Goal: Find specific page/section: Find specific page/section

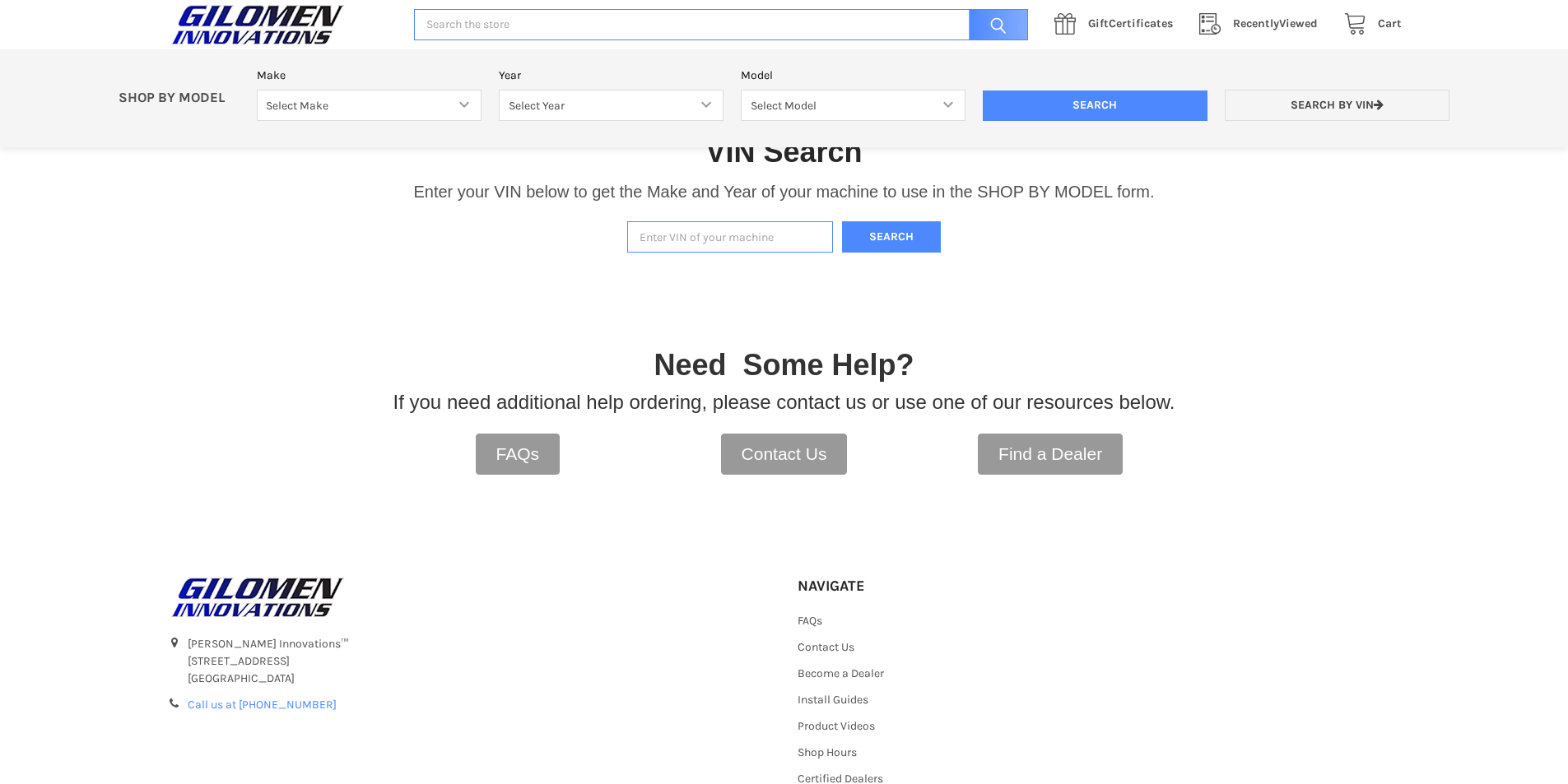
click at [697, 234] on input "Enter VIN of your machine" at bounding box center [730, 237] width 206 height 32
type input "[US_VEHICLE_IDENTIFICATION_NUMBER]"
click at [842, 221] on button "Search" at bounding box center [891, 237] width 99 height 32
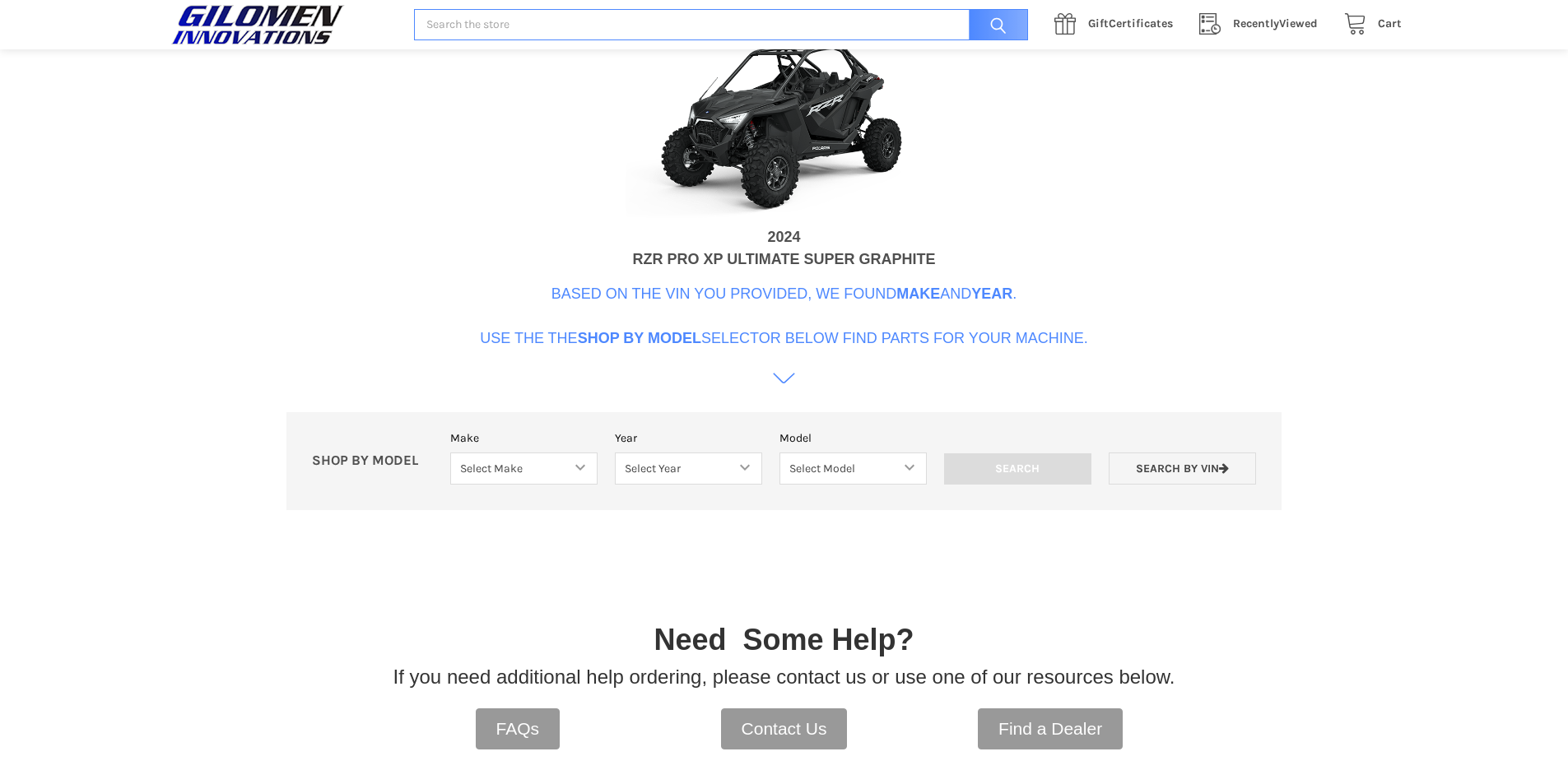
scroll to position [669, 0]
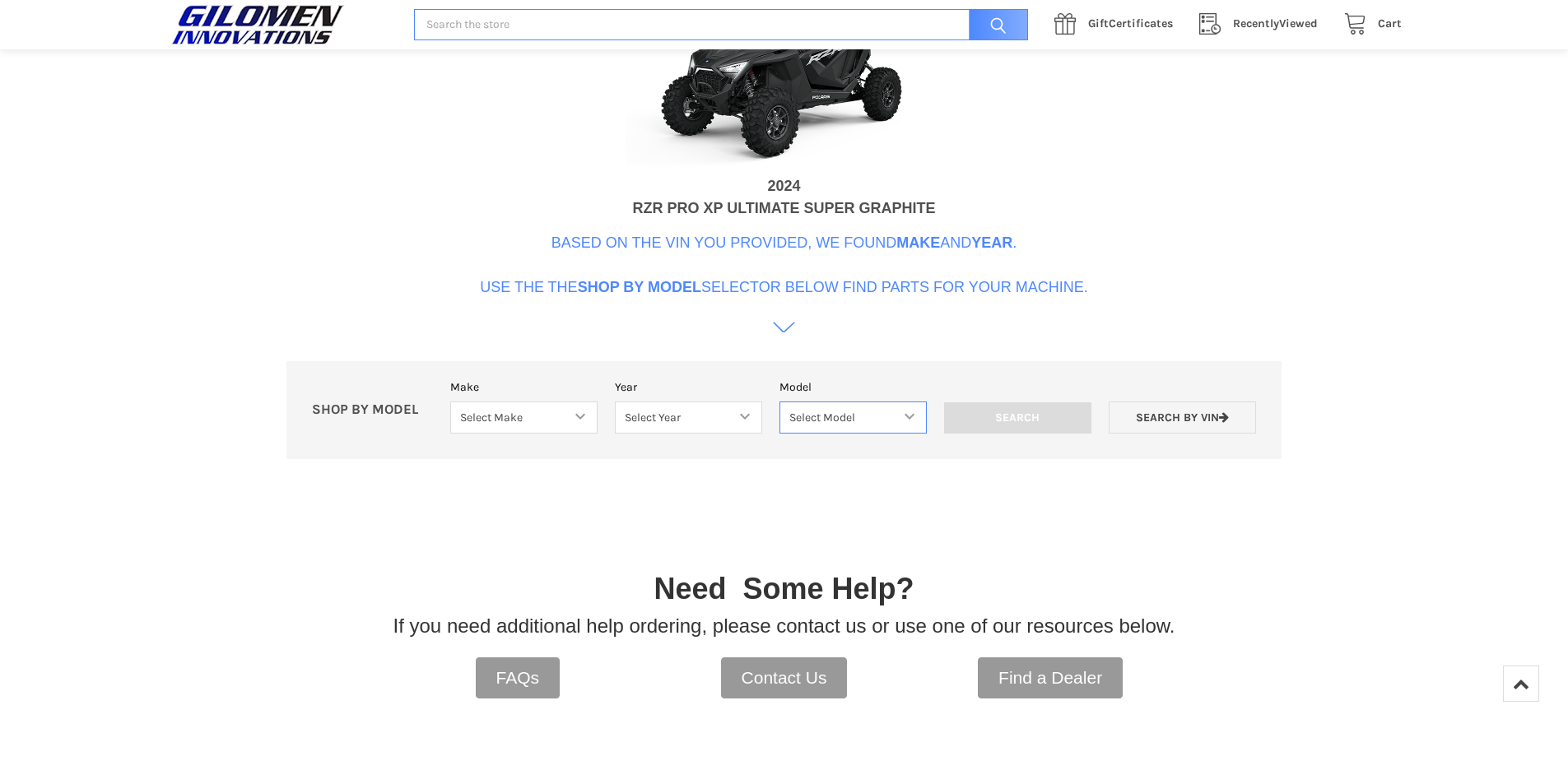
click at [868, 413] on select "Select Model" at bounding box center [853, 418] width 147 height 32
click at [779, 401] on select "Select Model" at bounding box center [853, 418] width 147 height 32
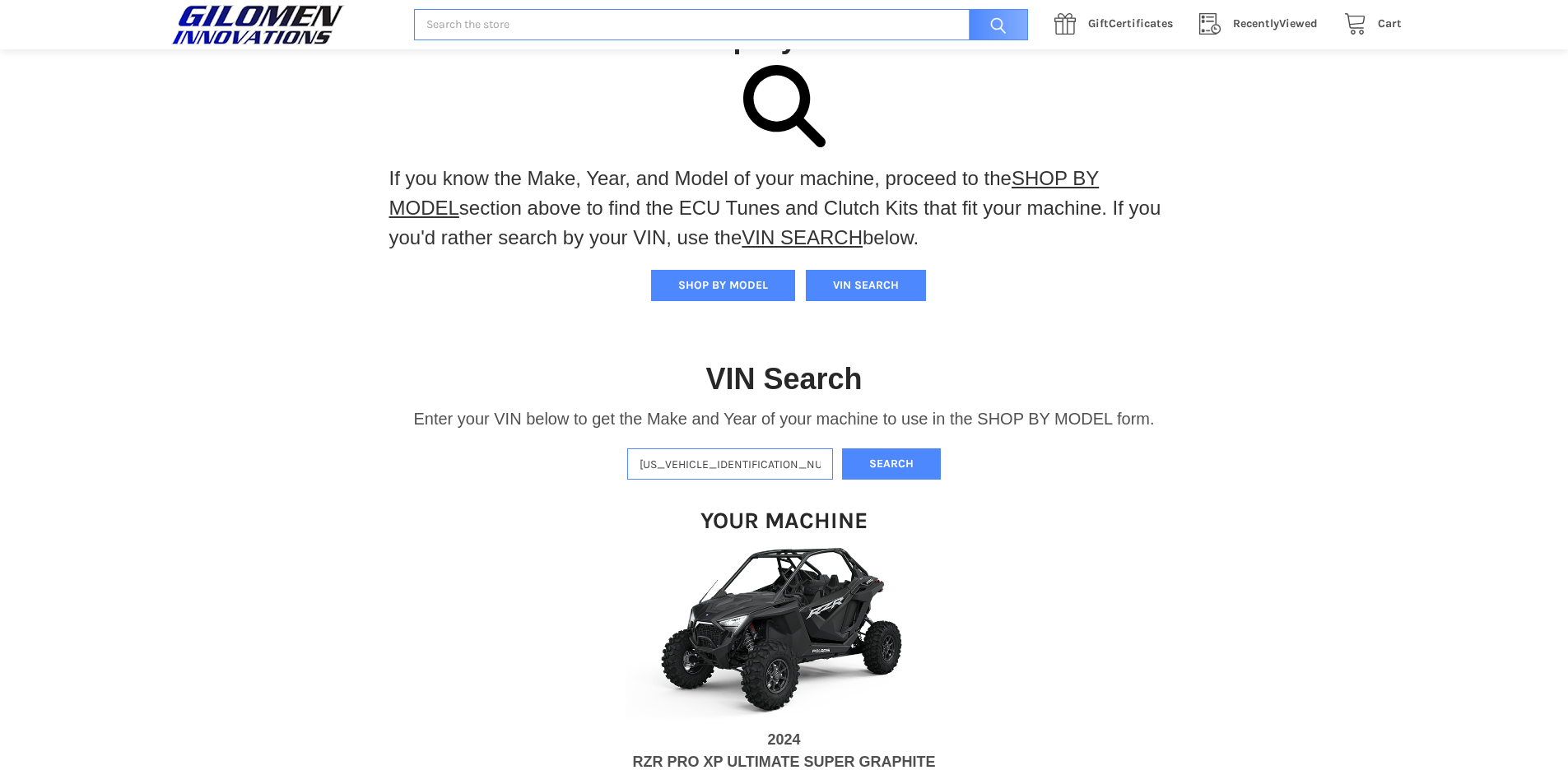
scroll to position [93, 0]
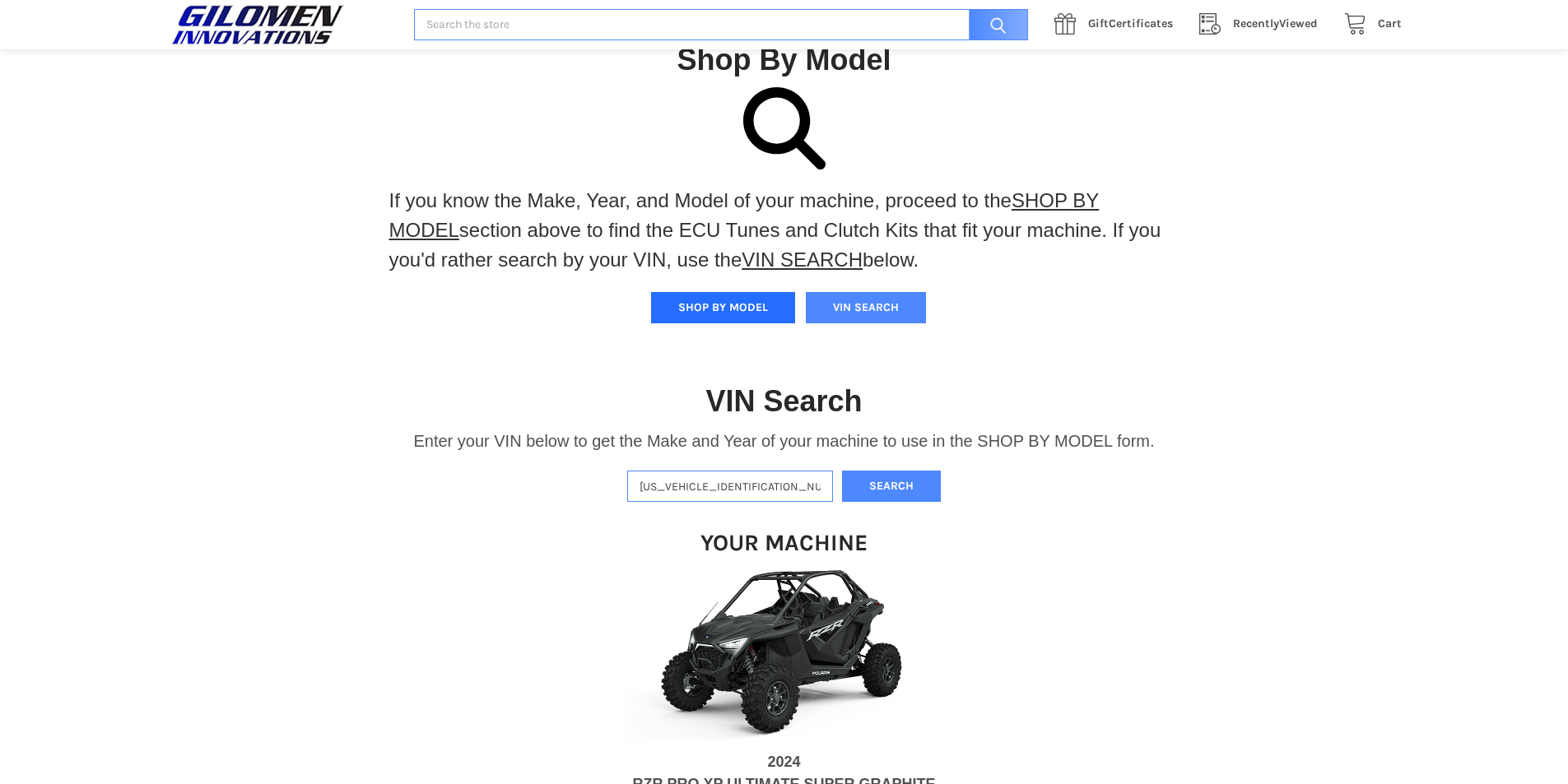
click at [711, 310] on button "SHOP BY MODEL" at bounding box center [723, 307] width 145 height 31
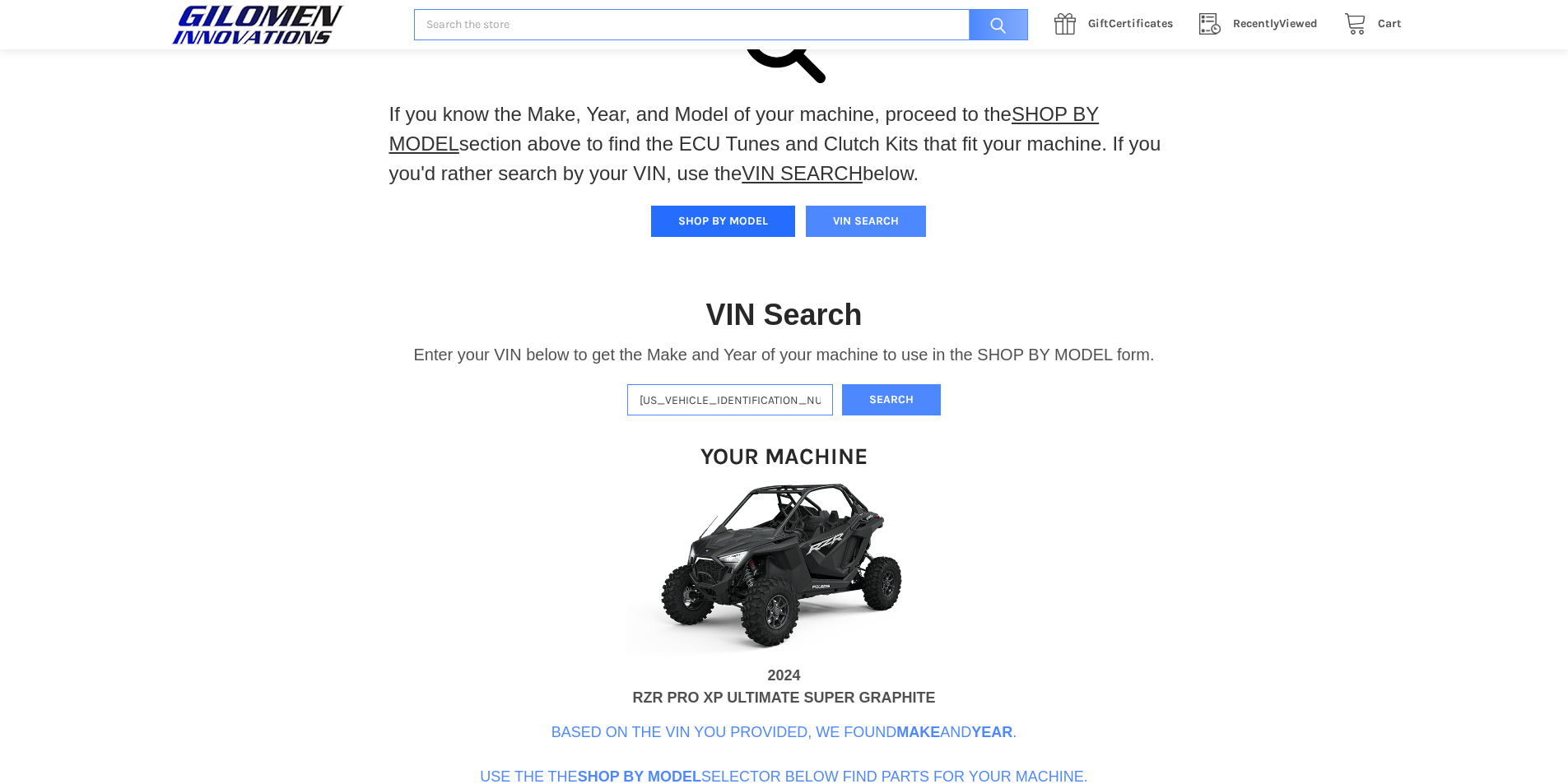
scroll to position [177, 0]
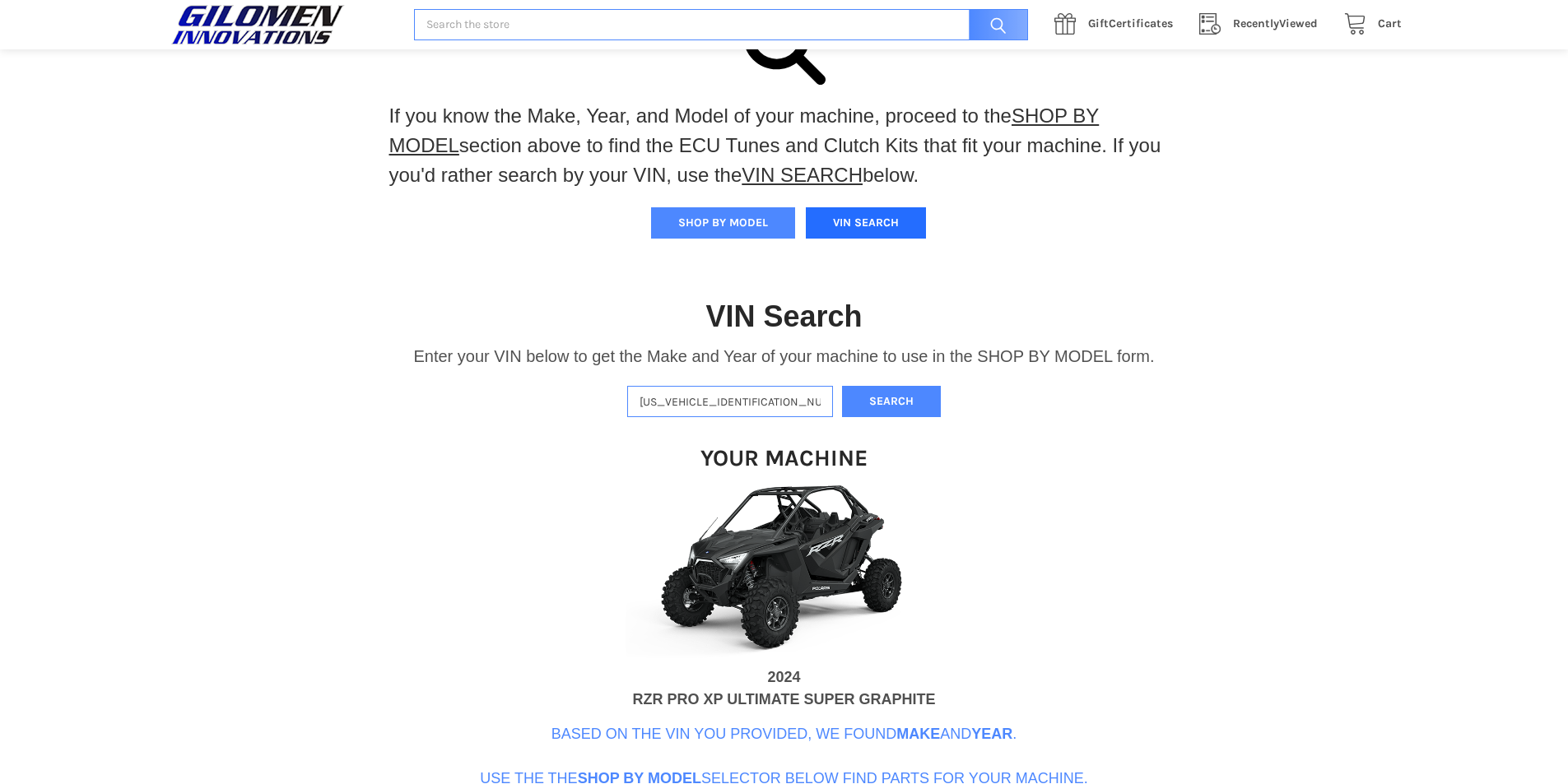
click at [884, 219] on button "VIN SEARCH" at bounding box center [865, 223] width 120 height 31
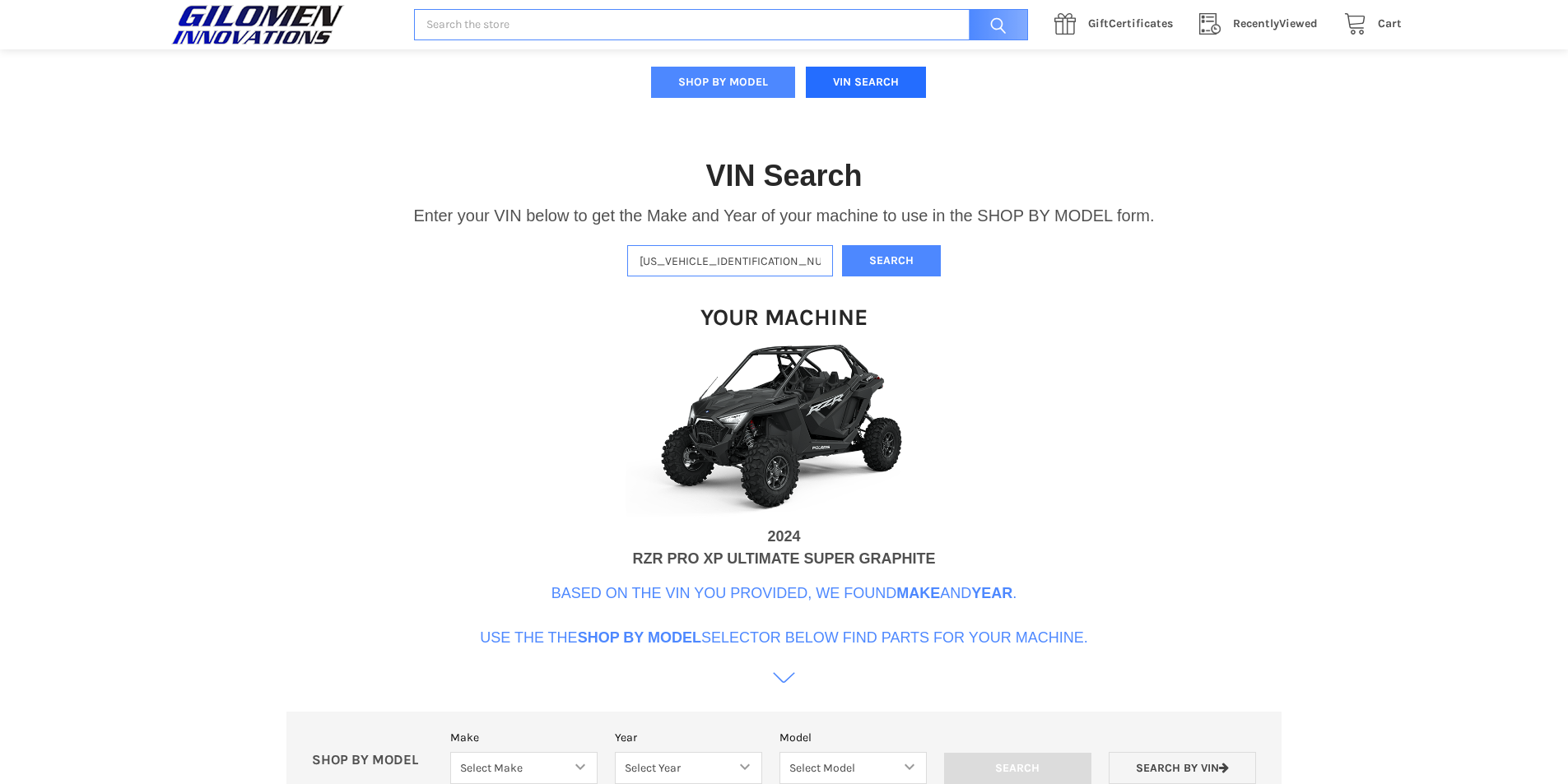
scroll to position [342, 0]
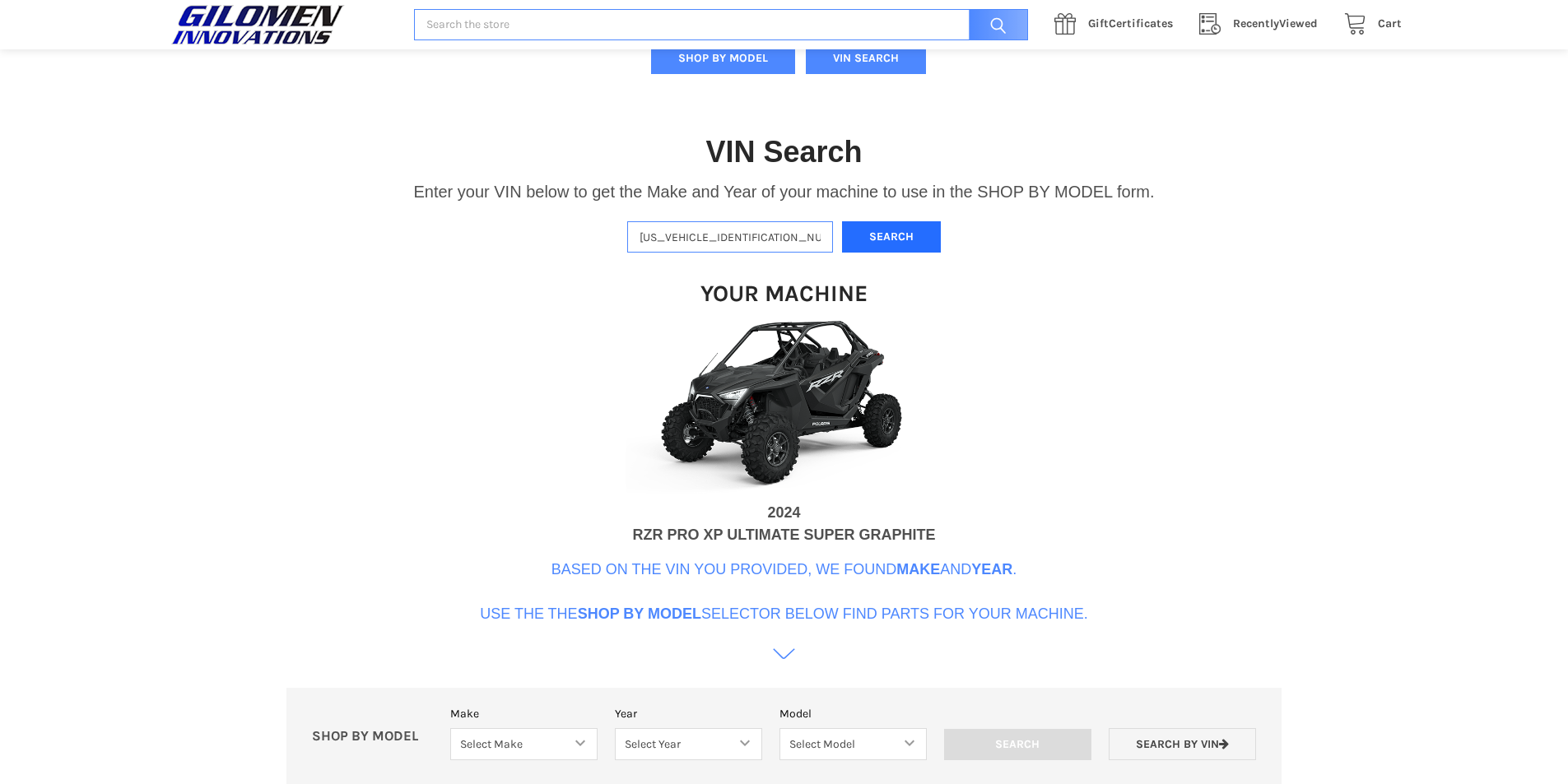
click at [910, 243] on button "Search" at bounding box center [891, 237] width 99 height 32
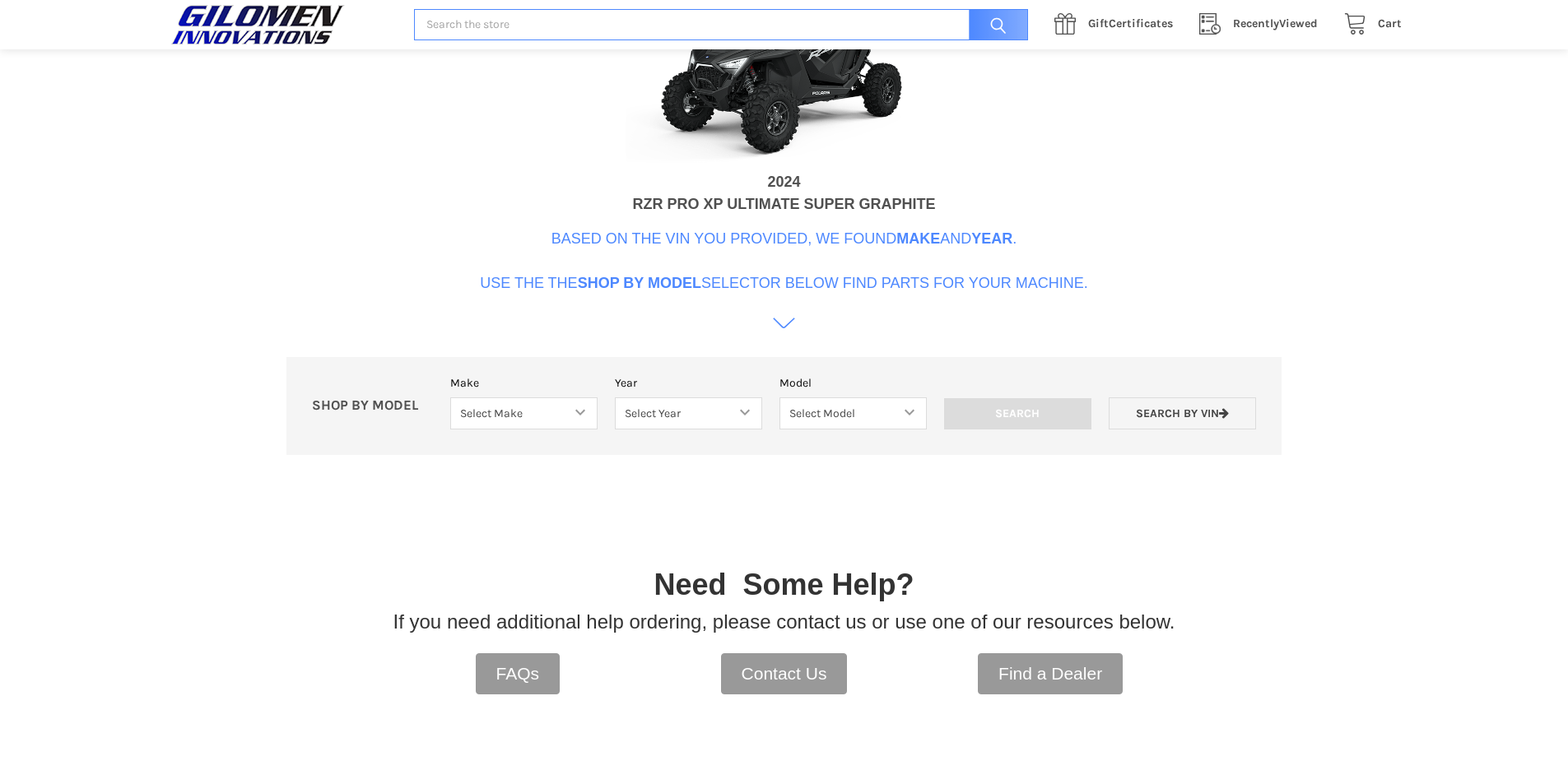
scroll to position [730, 0]
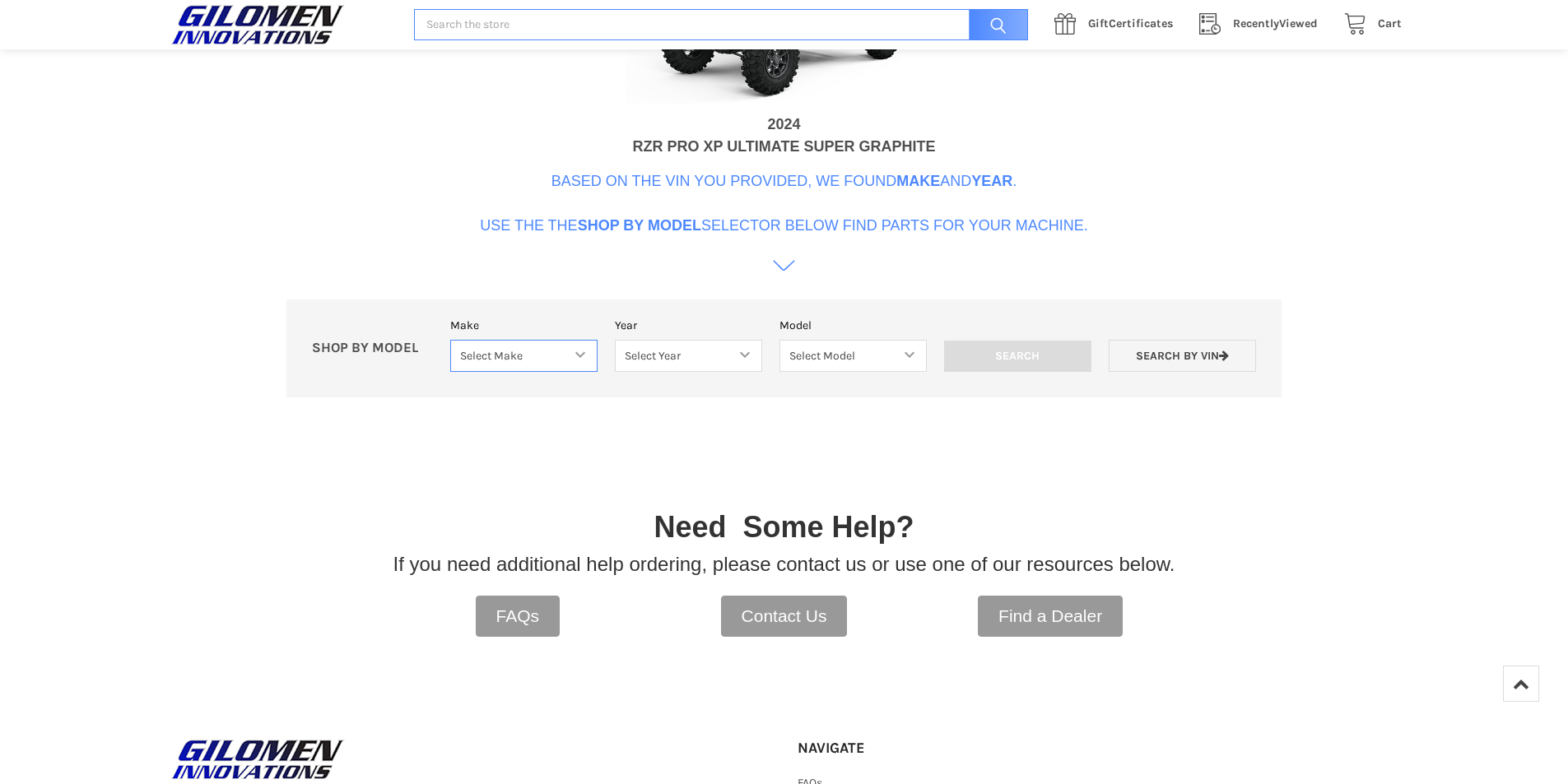
click at [569, 359] on select "Select Make Bobcat UTV Gravely UTV ACE 900 RANGER 570 Ranger 700 / 800 RANGER 9…" at bounding box center [524, 356] width 147 height 32
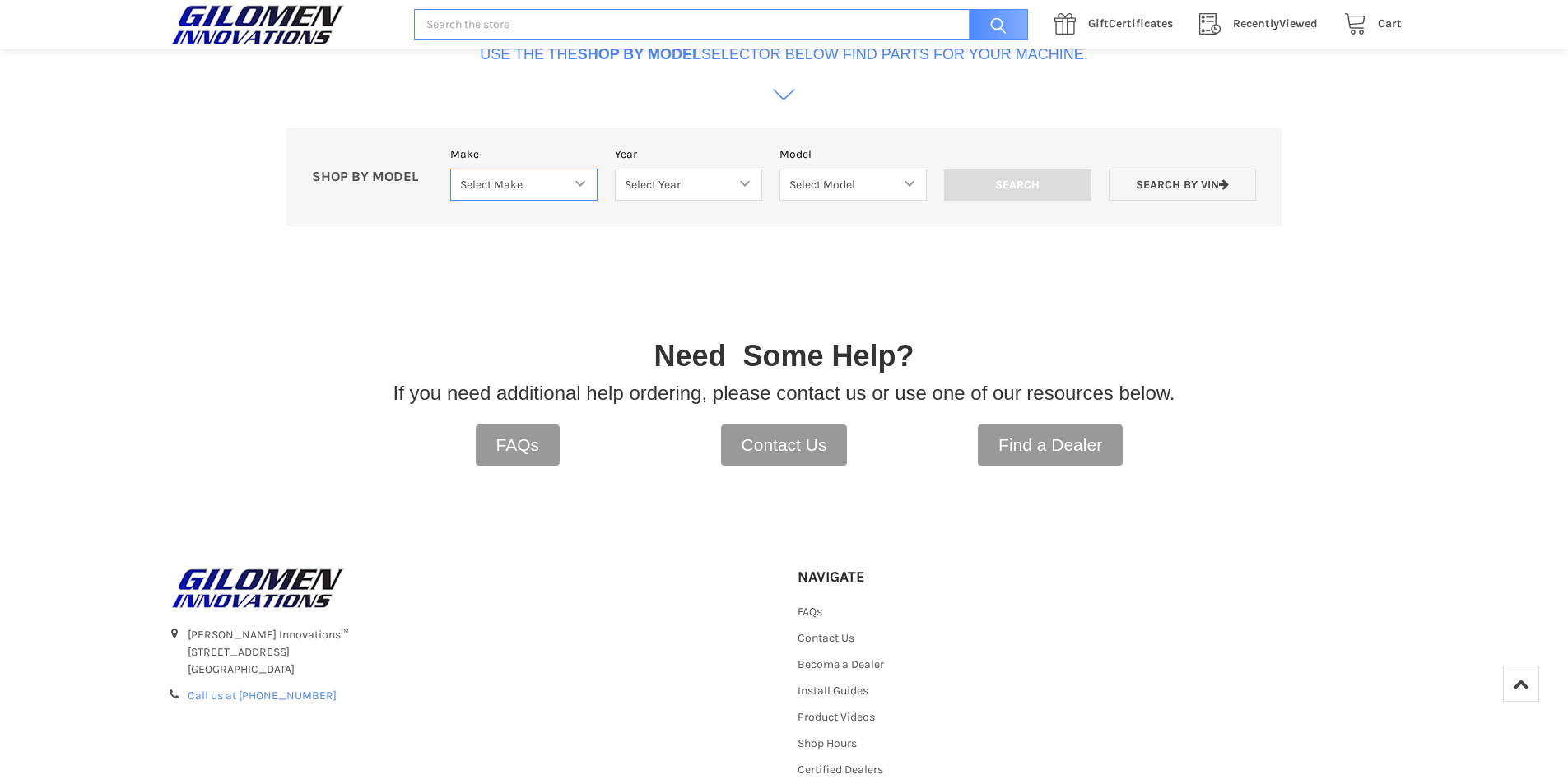
scroll to position [915, 0]
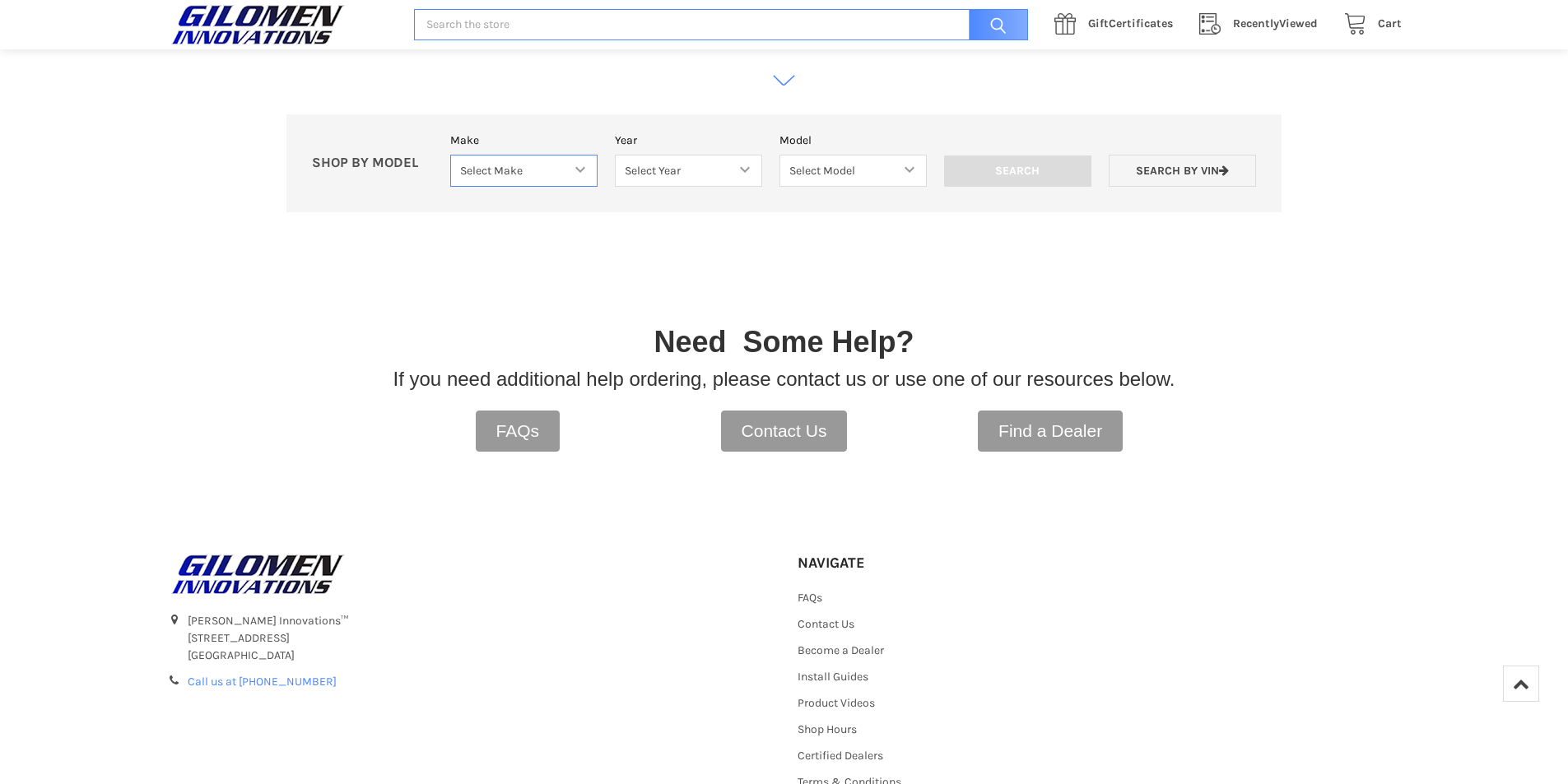
click at [536, 169] on select "Select Make Bobcat UTV Gravely UTV ACE 900 RANGER 570 Ranger 700 / 800 RANGER 9…" at bounding box center [524, 171] width 147 height 32
select select "358"
click at [451, 155] on select "Select Make Bobcat UTV Gravely UTV ACE 900 RANGER 570 Ranger 700 / 800 RANGER 9…" at bounding box center [524, 171] width 147 height 32
click at [677, 166] on select "Select Year [DATE] 2017 2018 2019 2020 2021 2022 2023 2024 2025 2026" at bounding box center [689, 171] width 147 height 32
select select "654"
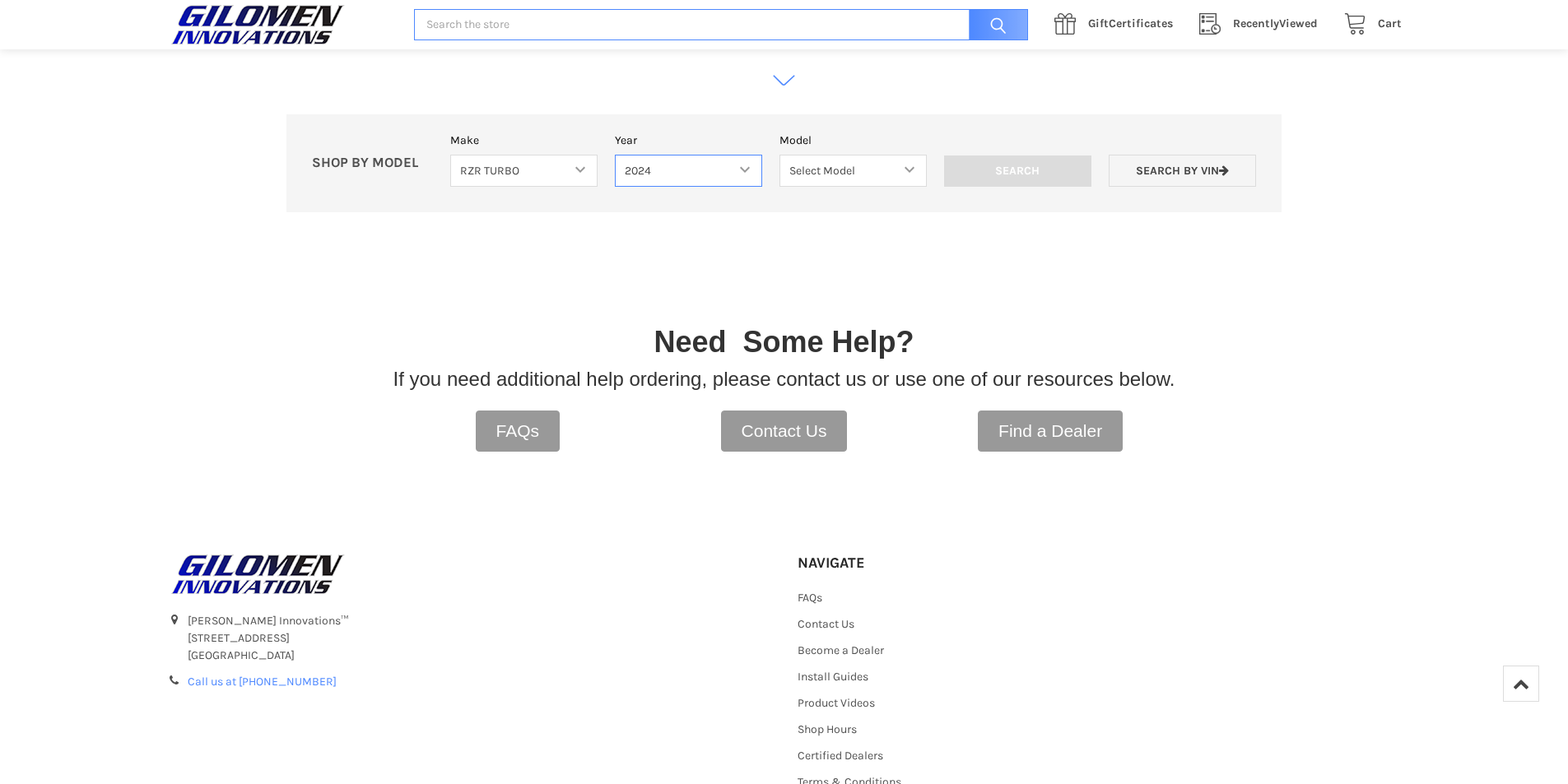
click at [615, 155] on select "Select Year [DATE] 2017 2018 2019 2020 2021 2022 2023 2024 2025 2026" at bounding box center [689, 171] width 147 height 32
click at [831, 170] on select "Select Model RZR Pro XP RZR Pro XP 4 RZR Turbo R RZR Turbo R 4" at bounding box center [852, 171] width 148 height 32
select select "655"
click at [778, 155] on select "Select Model RZR Pro XP RZR Pro XP 4 RZR Turbo R RZR Turbo R 4" at bounding box center [852, 171] width 148 height 32
click at [1020, 163] on input "Search" at bounding box center [1018, 171] width 148 height 31
